Goal: Book appointment/travel/reservation

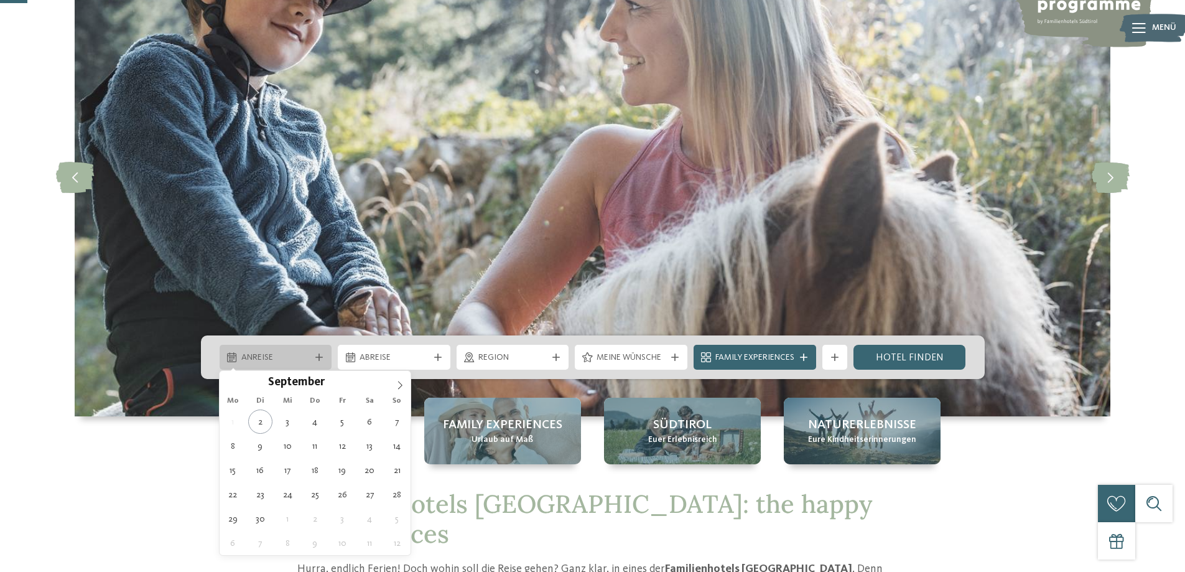
click at [318, 357] on icon at bounding box center [318, 356] width 7 height 7
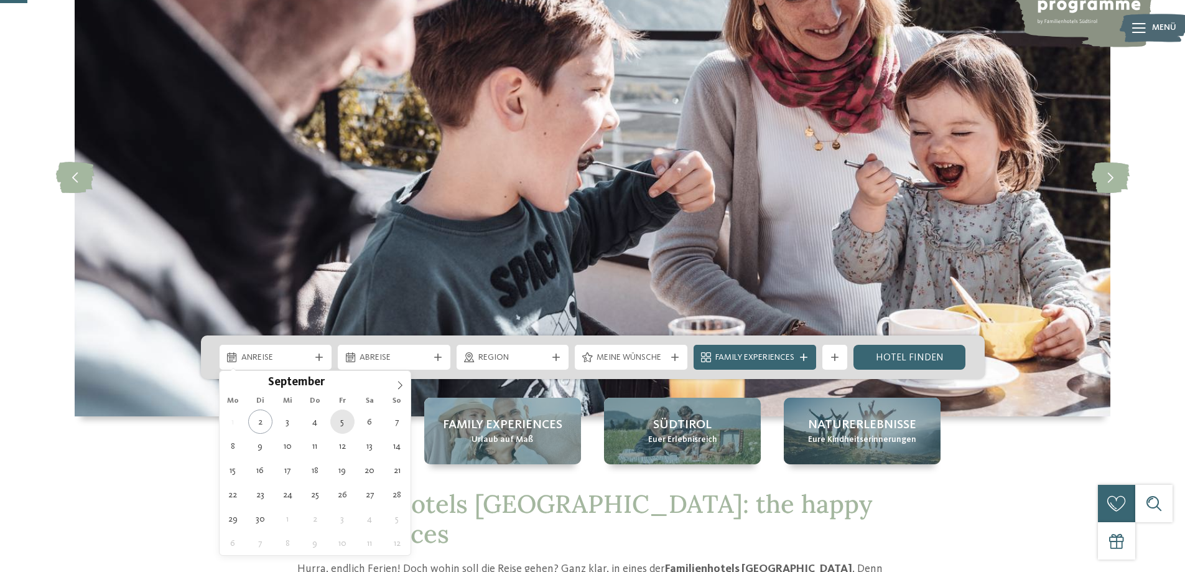
type div "[DATE]"
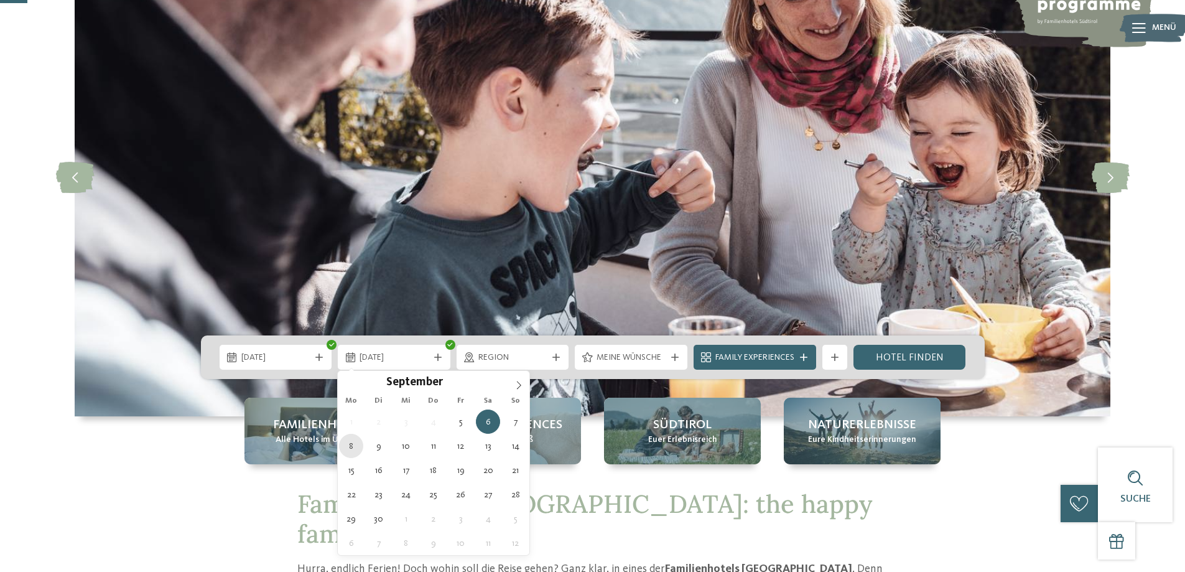
type div "[DATE]"
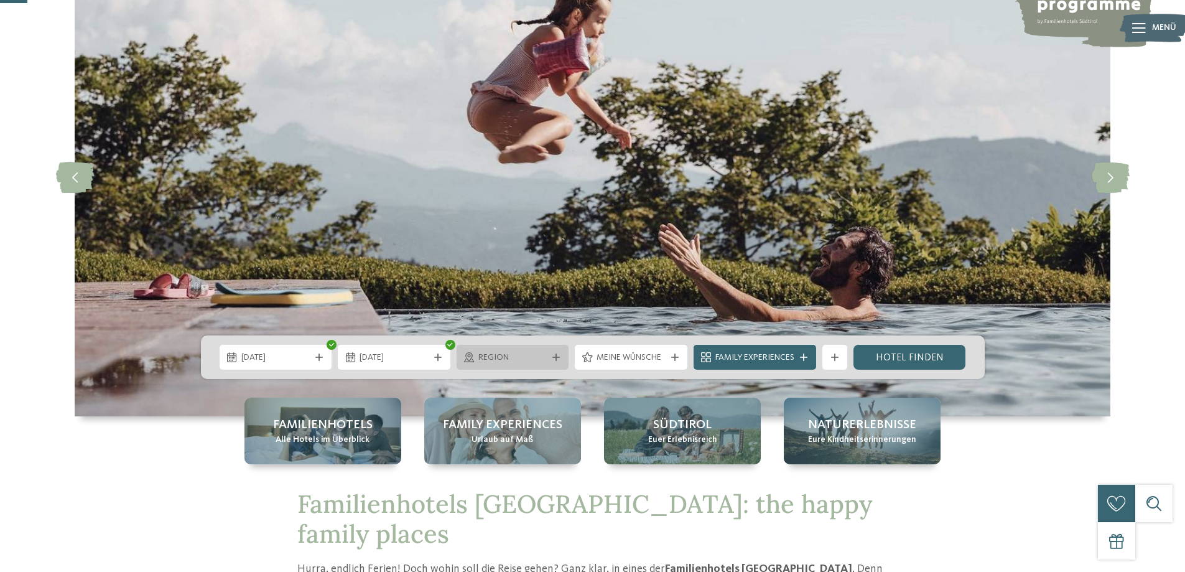
click at [551, 350] on div "Region" at bounding box center [513, 357] width 113 height 25
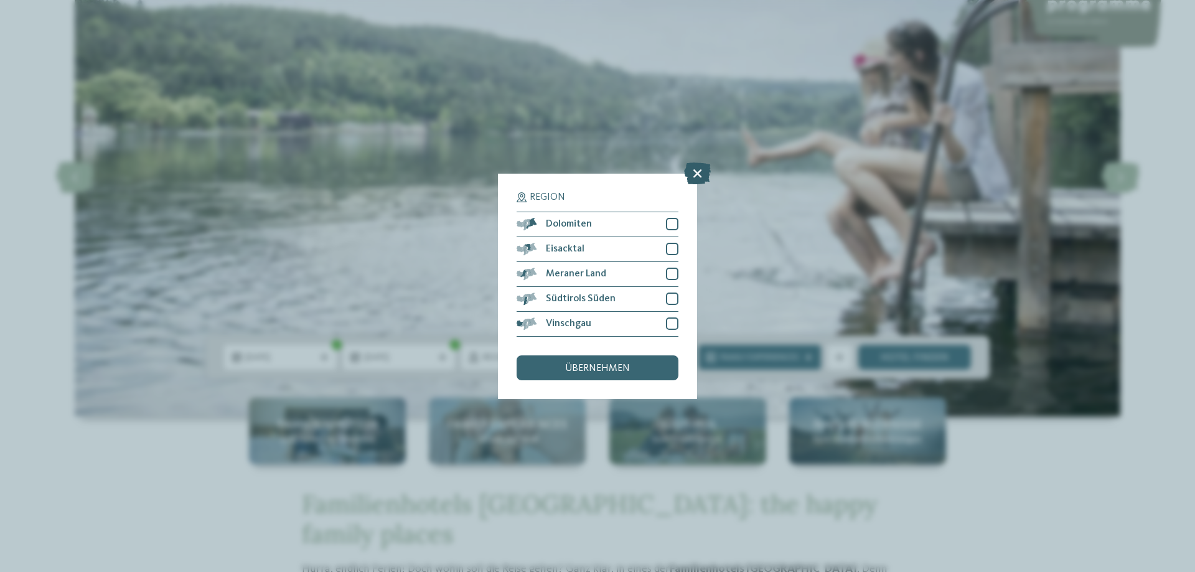
click at [709, 170] on icon at bounding box center [697, 173] width 27 height 22
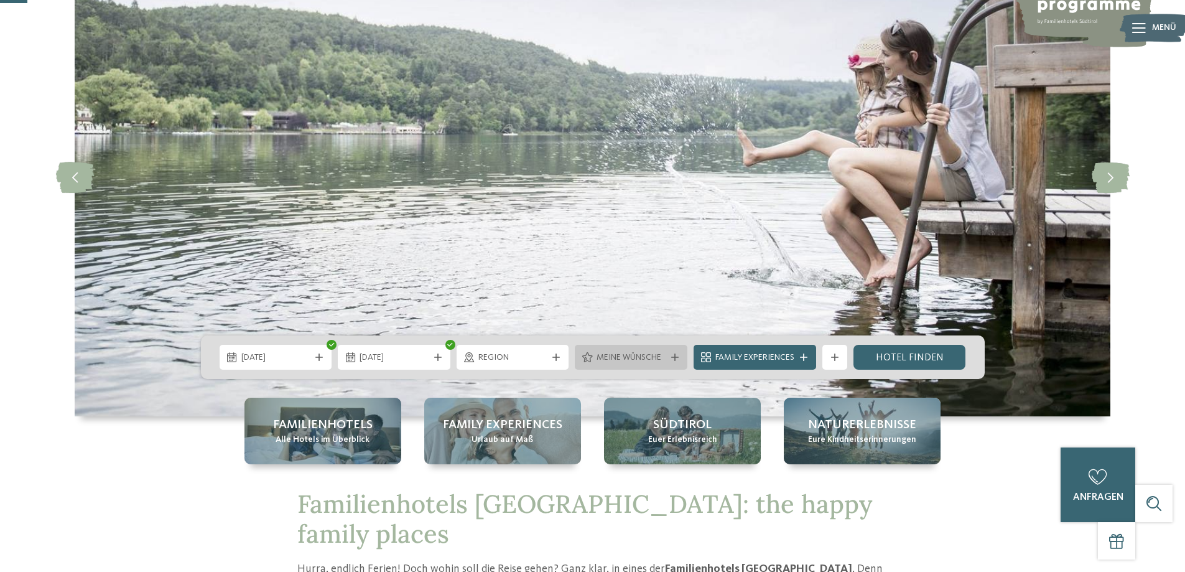
click at [672, 355] on icon at bounding box center [674, 356] width 7 height 7
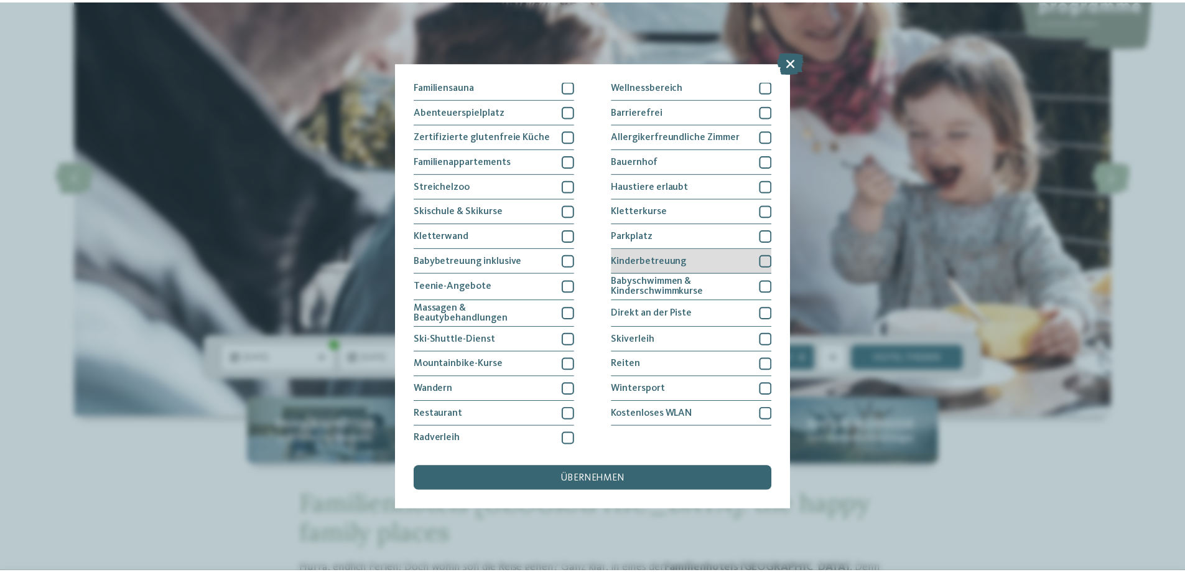
scroll to position [80, 0]
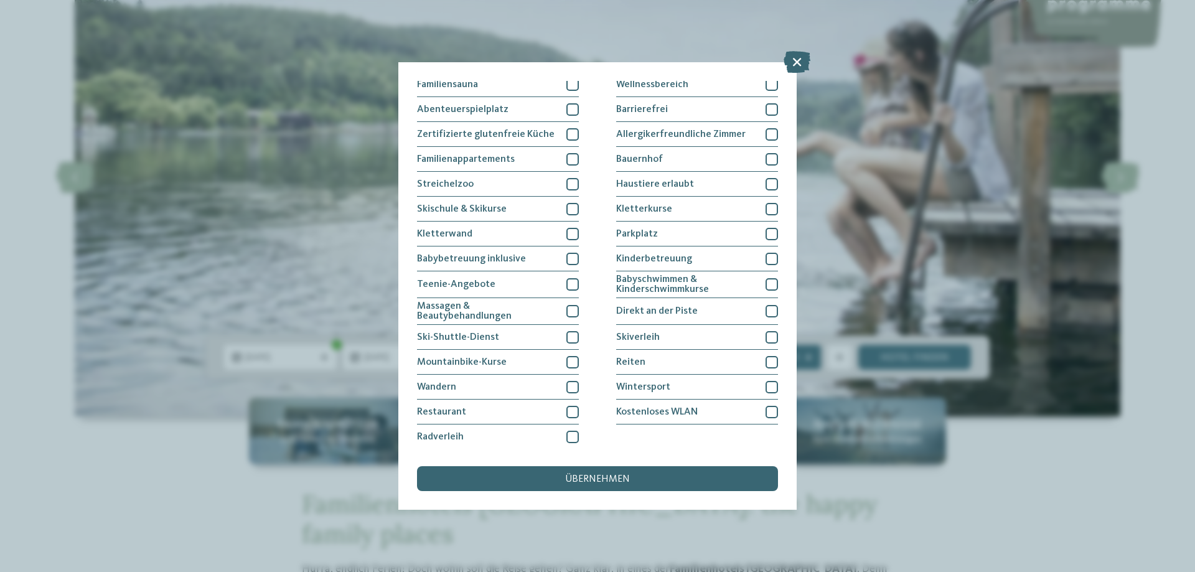
click at [604, 462] on div "Meine Wünsche [GEOGRAPHIC_DATA] Schwimmbad im Freien [GEOGRAPHIC_DATA]" at bounding box center [597, 286] width 361 height 410
click at [591, 479] on span "übernehmen" at bounding box center [597, 479] width 65 height 10
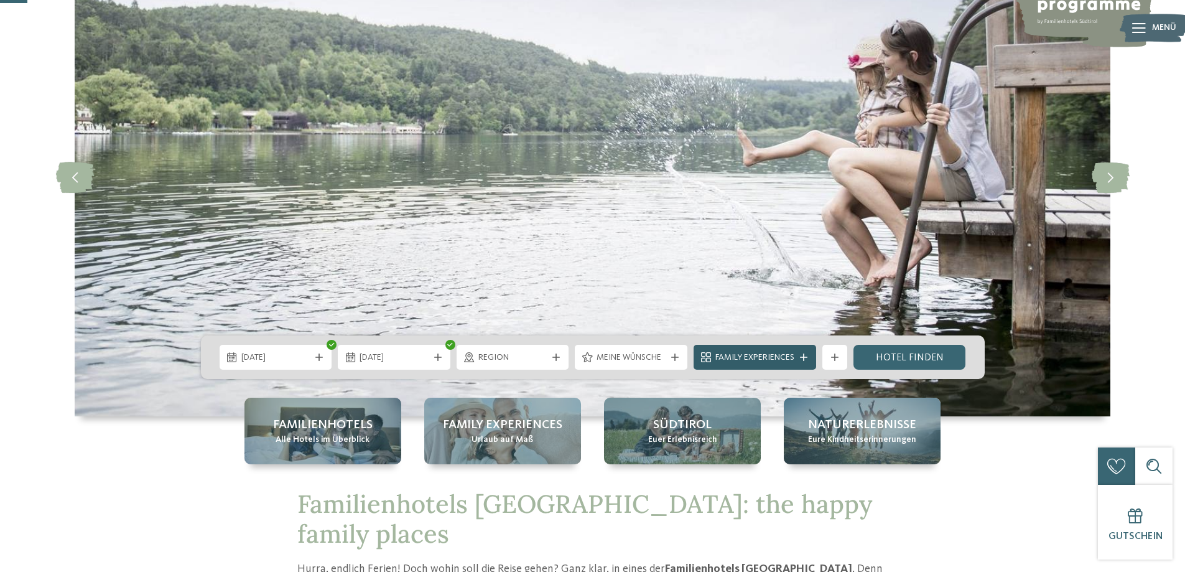
click at [793, 357] on span "Family Experiences" at bounding box center [755, 358] width 79 height 12
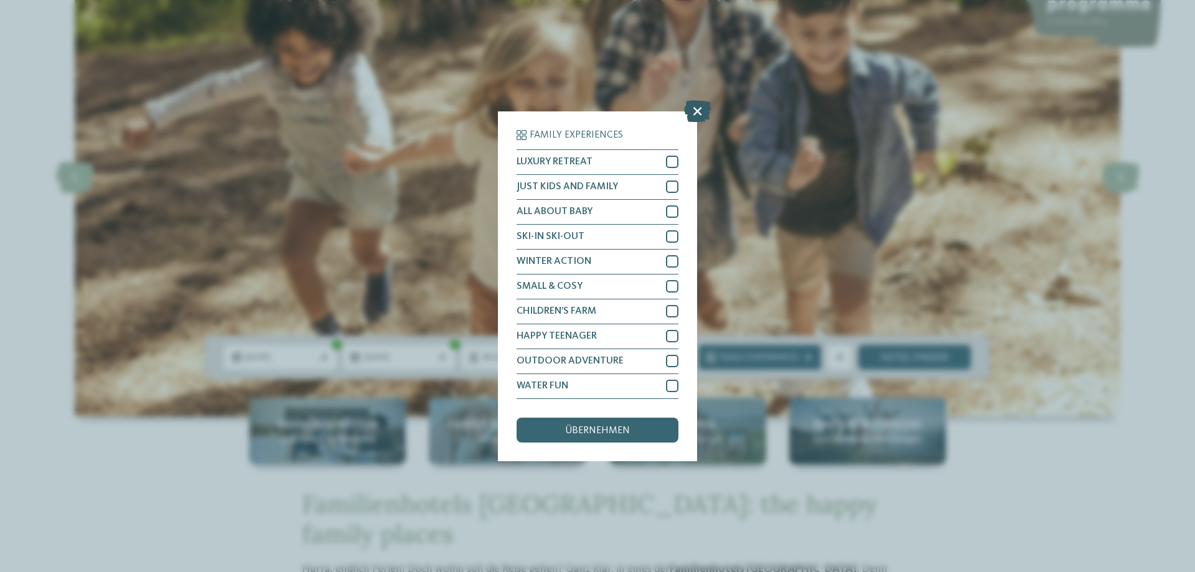
click at [692, 105] on icon at bounding box center [697, 111] width 27 height 22
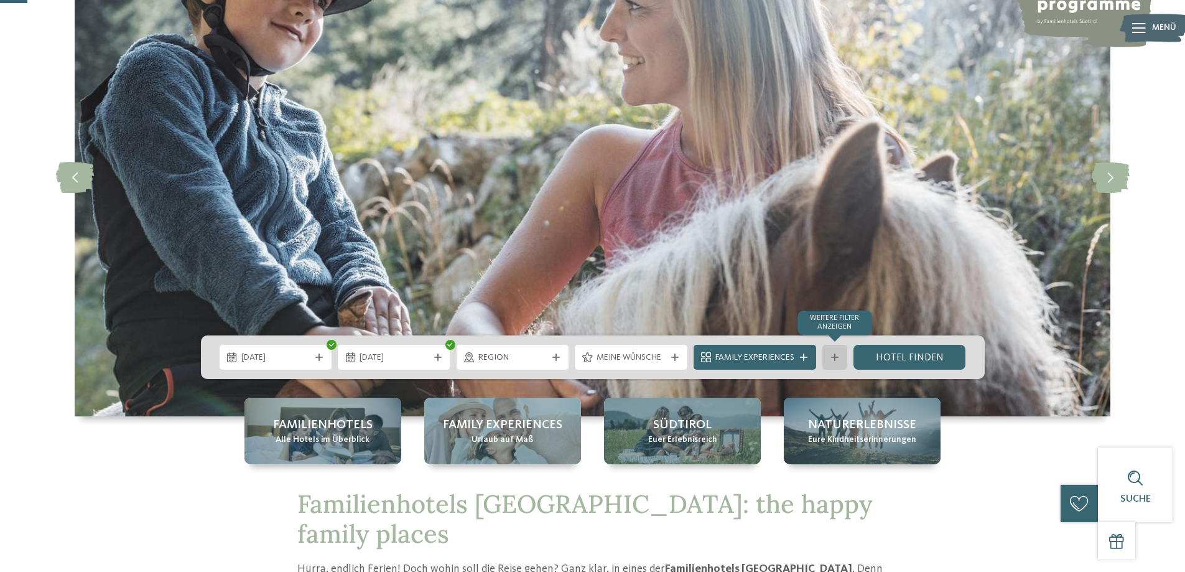
click at [837, 360] on icon at bounding box center [834, 356] width 7 height 7
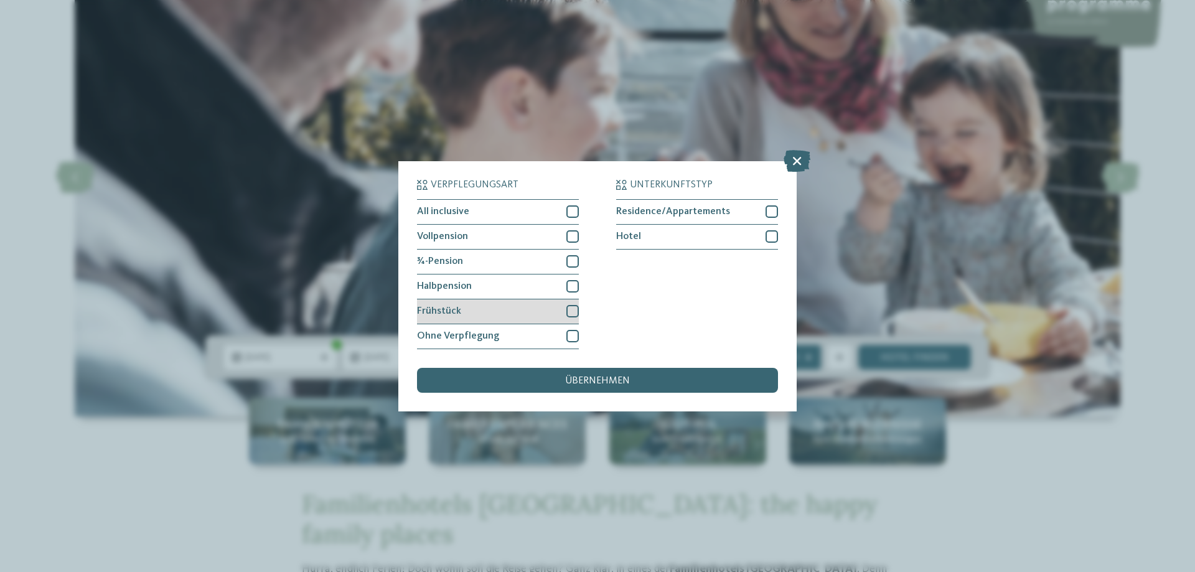
click at [571, 306] on div at bounding box center [572, 311] width 12 height 12
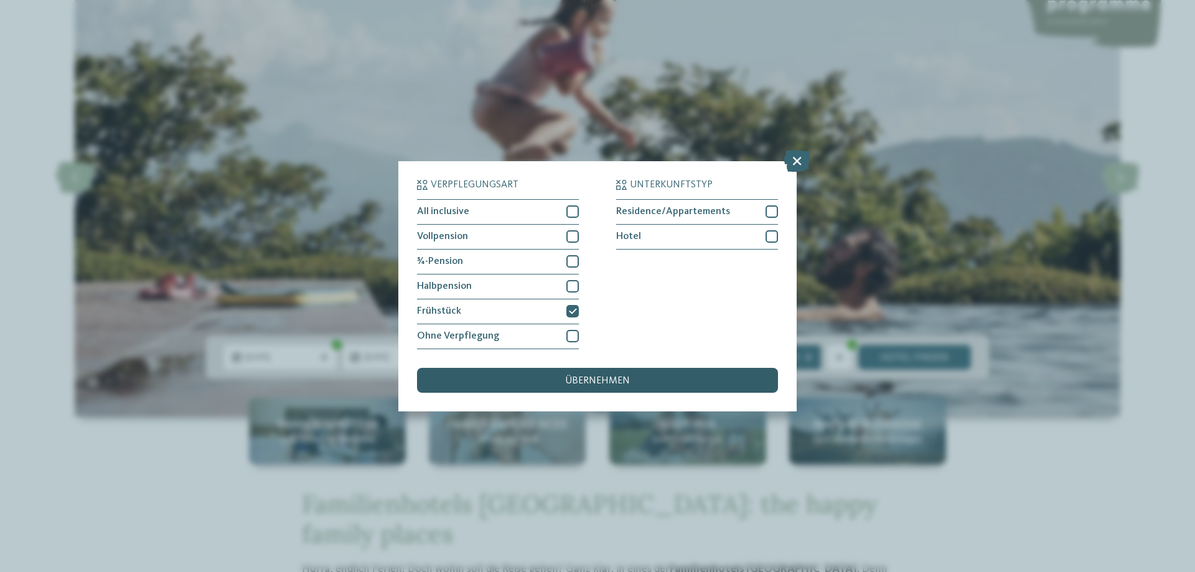
click at [577, 386] on div "übernehmen" at bounding box center [597, 380] width 361 height 25
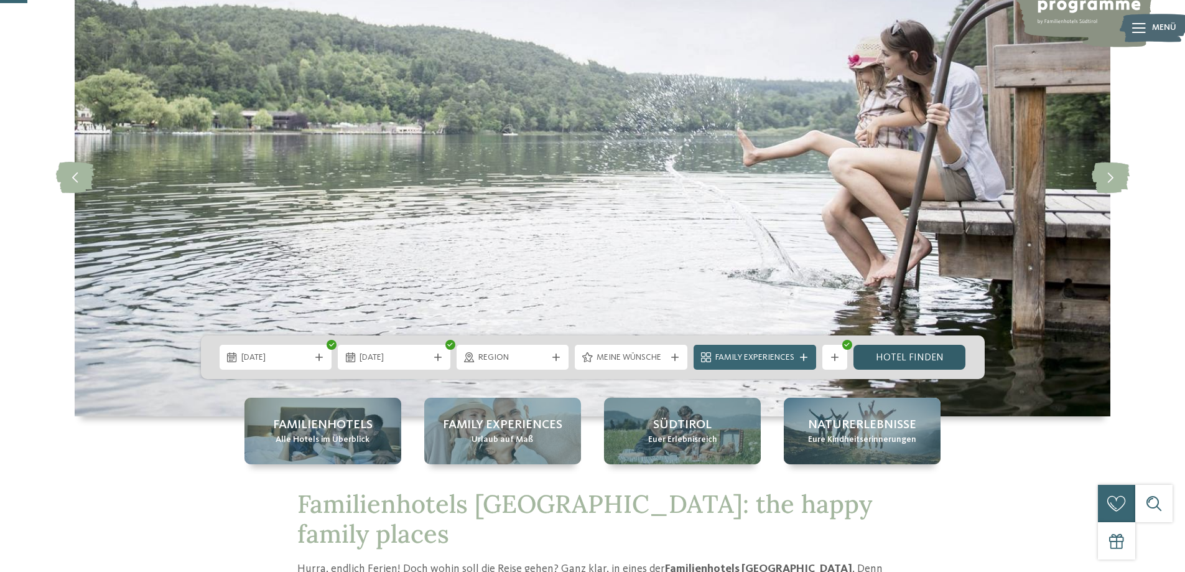
click at [918, 357] on link "Hotel finden" at bounding box center [910, 357] width 113 height 25
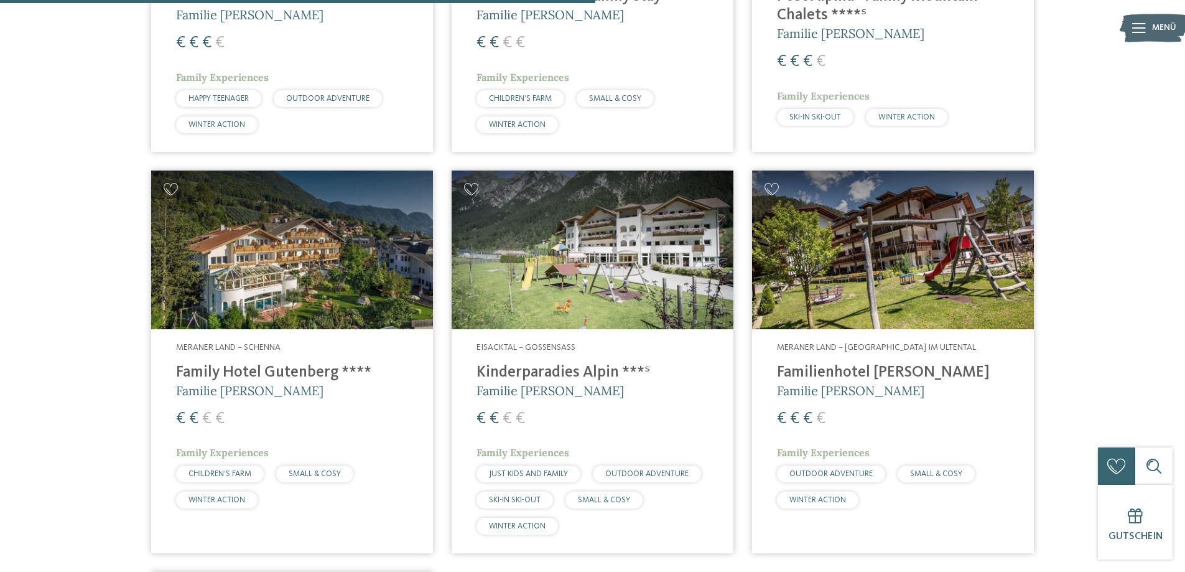
scroll to position [1155, 0]
